Goal: Navigation & Orientation: Find specific page/section

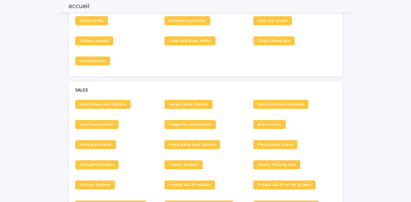
scroll to position [402, 0]
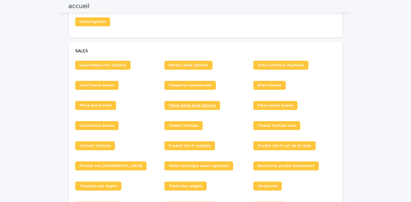
click at [204, 105] on span "Pièce jointe lead Options" at bounding box center [192, 105] width 47 height 4
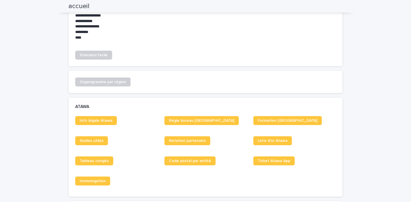
scroll to position [0, 0]
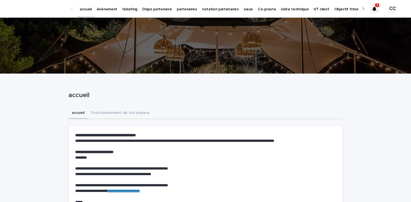
click at [111, 8] on p "événement" at bounding box center [107, 6] width 20 height 12
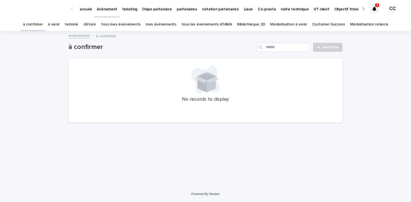
click at [60, 24] on link "à venir" at bounding box center [54, 24] width 12 height 13
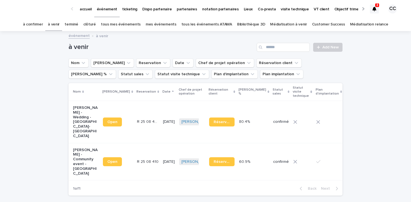
click at [120, 25] on link "tous mes événements" at bounding box center [121, 24] width 40 height 13
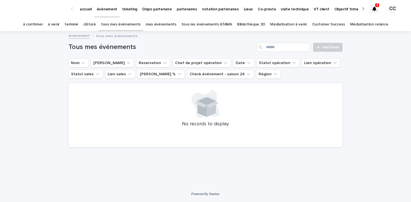
click at [70, 26] on div "terminé" at bounding box center [71, 24] width 19 height 13
click at [60, 25] on link "à venir" at bounding box center [54, 24] width 12 height 13
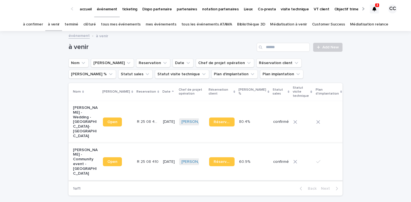
click at [107, 160] on span "Open" at bounding box center [112, 162] width 10 height 4
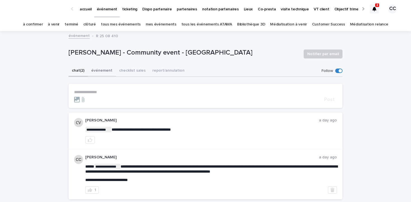
click at [103, 71] on button "événement" at bounding box center [102, 71] width 28 height 12
click at [87, 71] on button "chat (2)" at bounding box center [77, 71] width 19 height 12
click at [97, 71] on button "événement" at bounding box center [102, 71] width 28 height 12
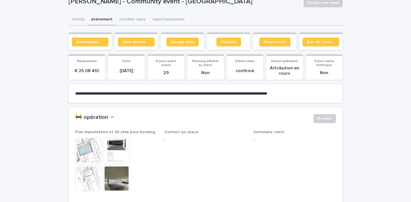
scroll to position [79, 0]
